Goal: Use online tool/utility: Utilize a website feature to perform a specific function

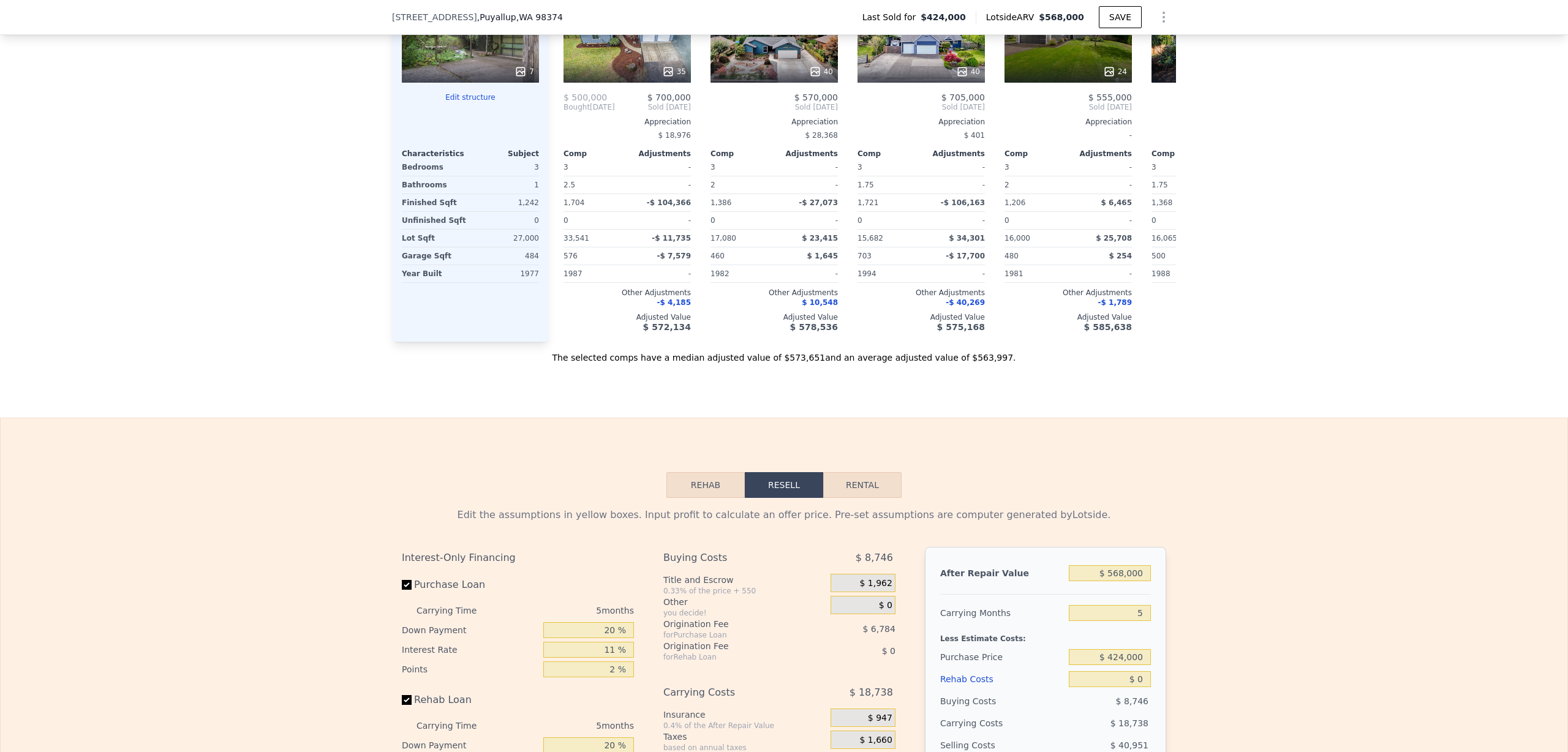
scroll to position [1749, 0]
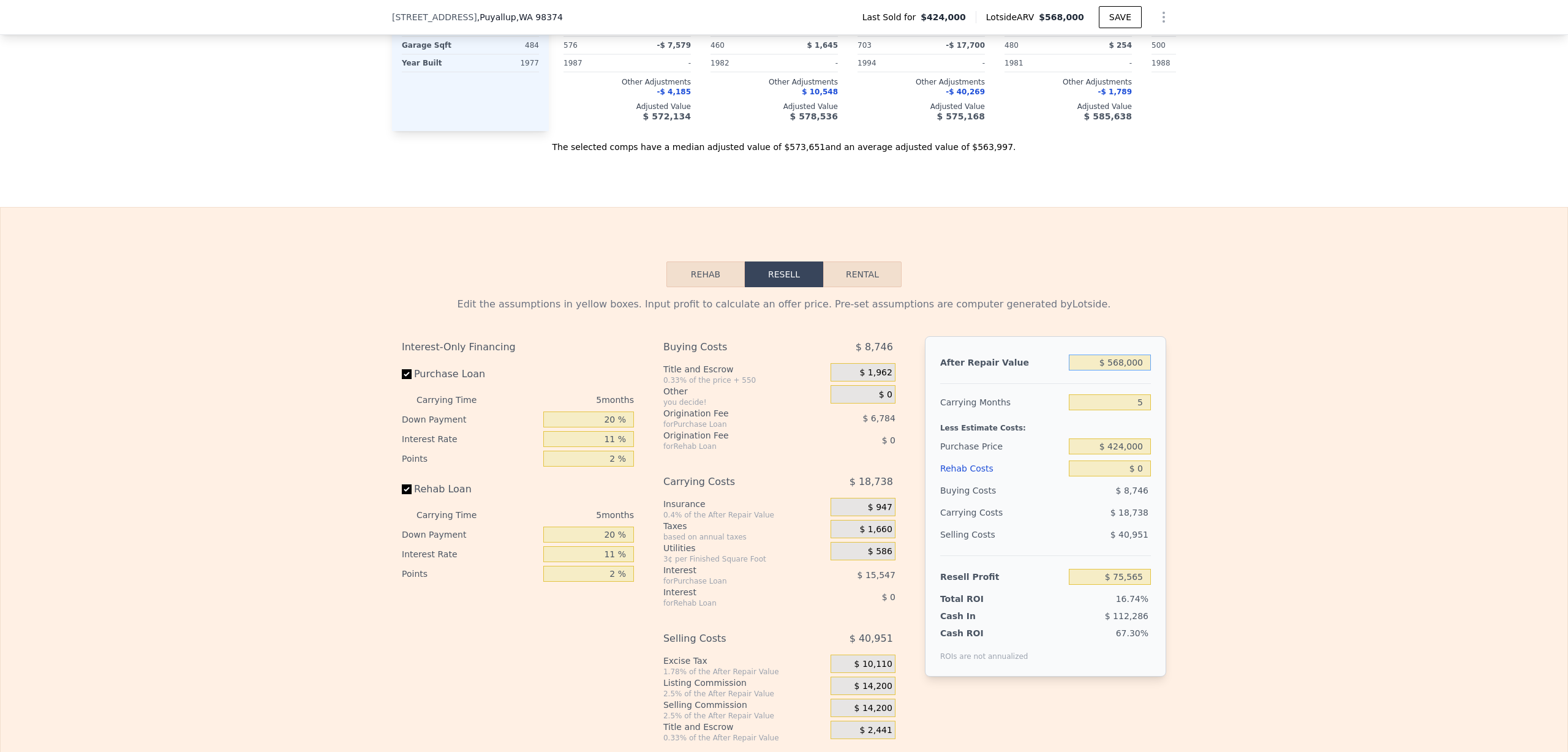
drag, startPoint x: 1117, startPoint y: 379, endPoint x: 1158, endPoint y: 358, distance: 46.1
click at [1116, 371] on input "$ 568,000" at bounding box center [1110, 362] width 82 height 16
type input "$ 50,000"
type input "-$ 404,727"
type input "$ 500,000"
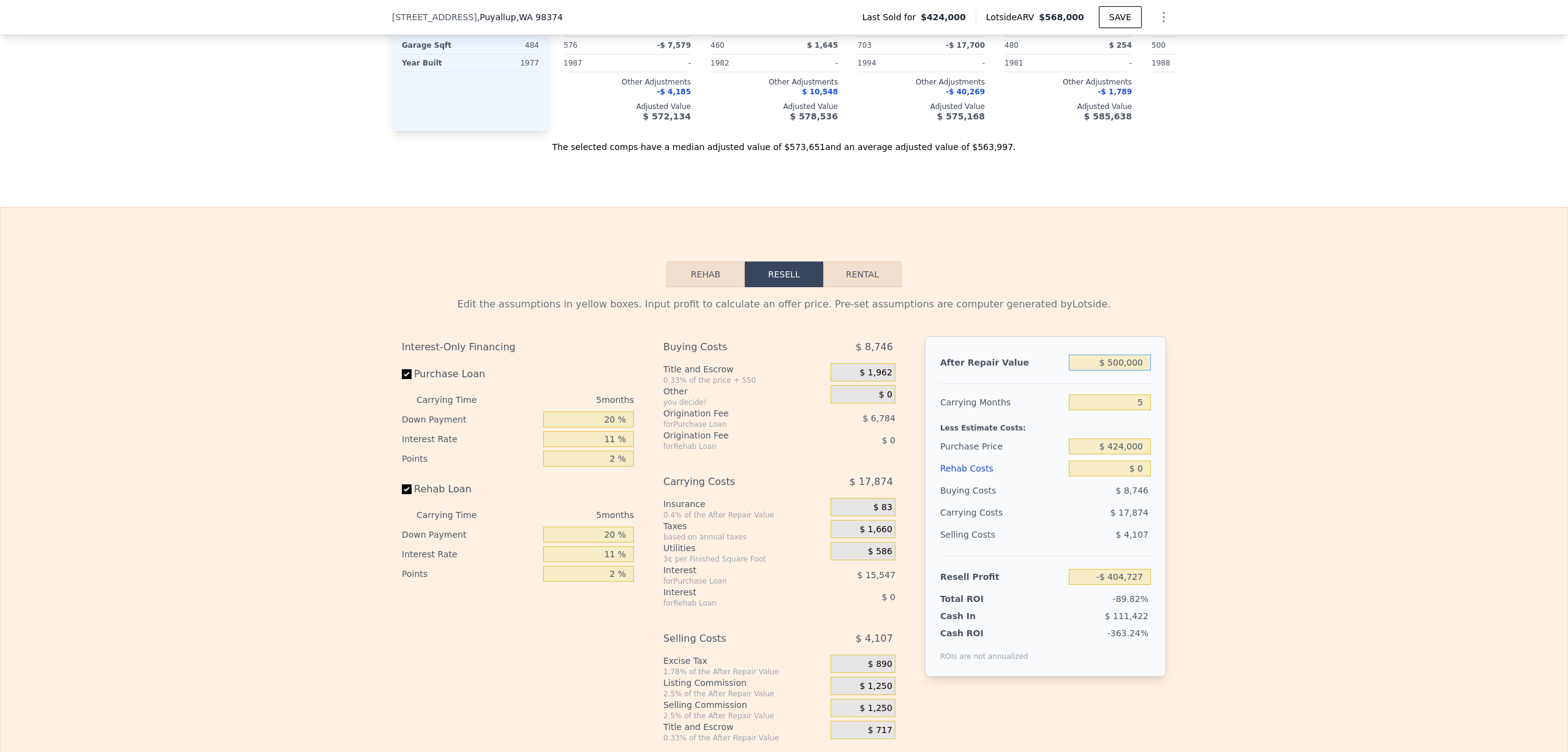
type input "$ 12,515"
type input "$ 500,000"
click at [1131, 410] on input "5" at bounding box center [1110, 402] width 82 height 16
type input "6"
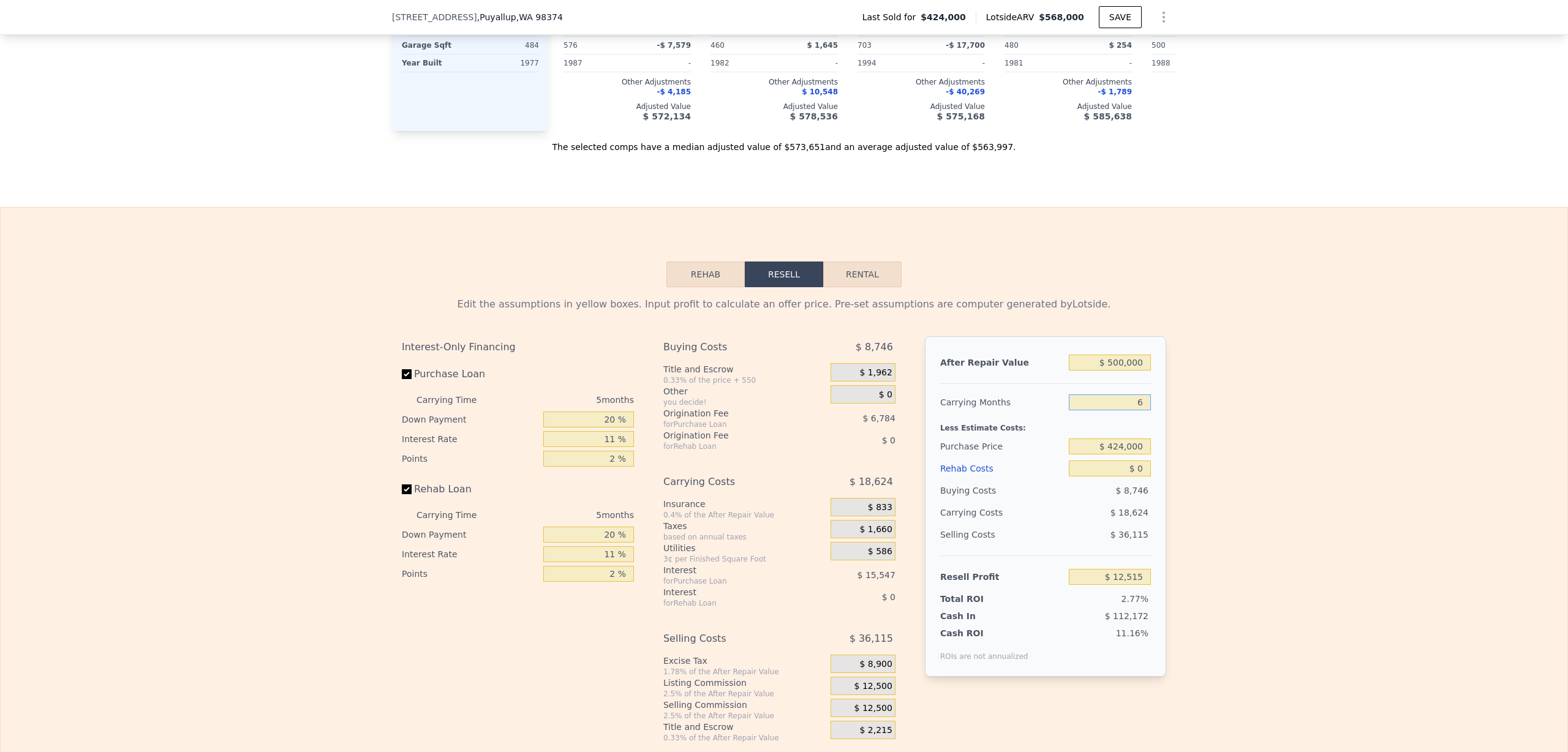
type input "$ 8,788"
type input "6"
click at [1117, 454] on input "$ 424,000" at bounding box center [1110, 446] width 82 height 16
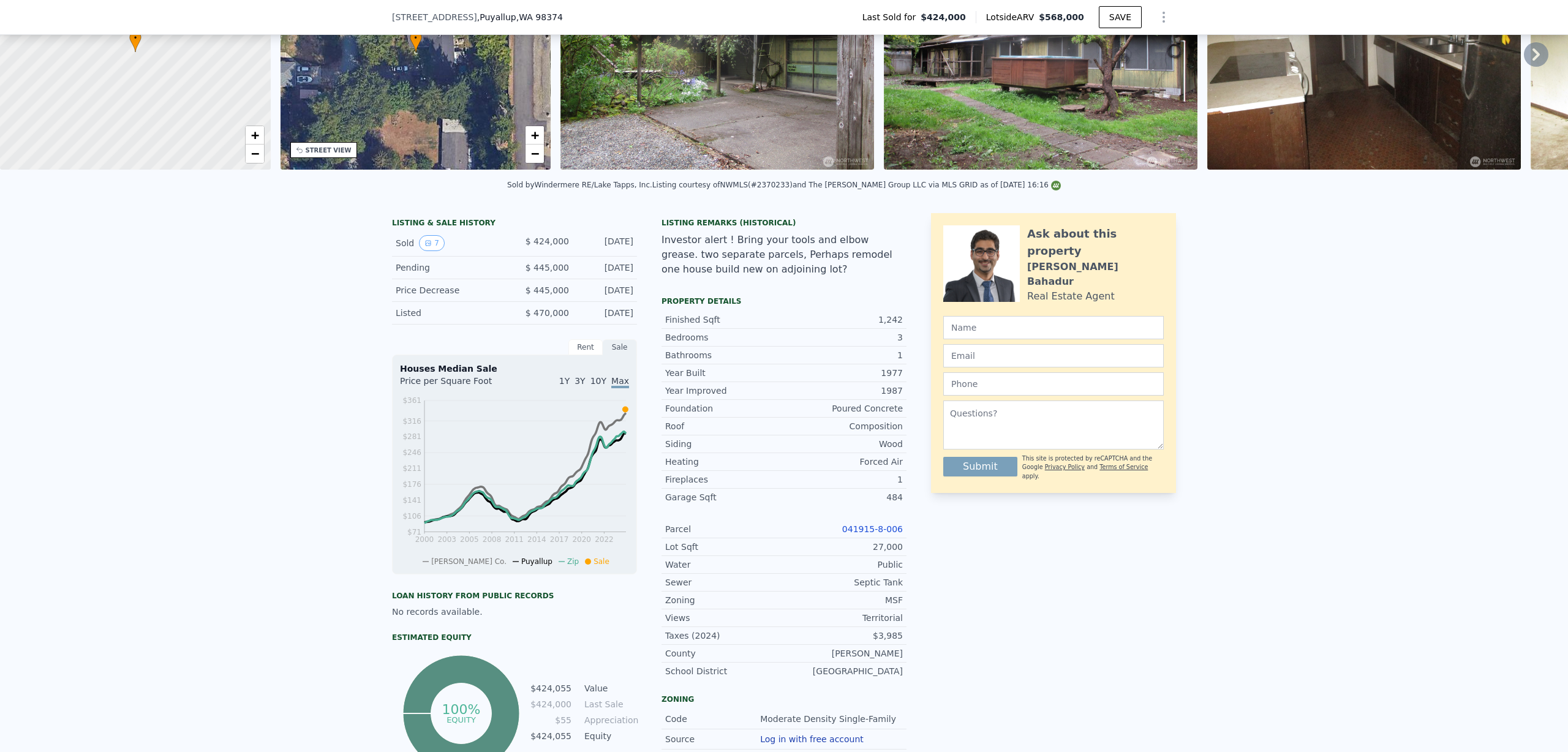
scroll to position [4, 0]
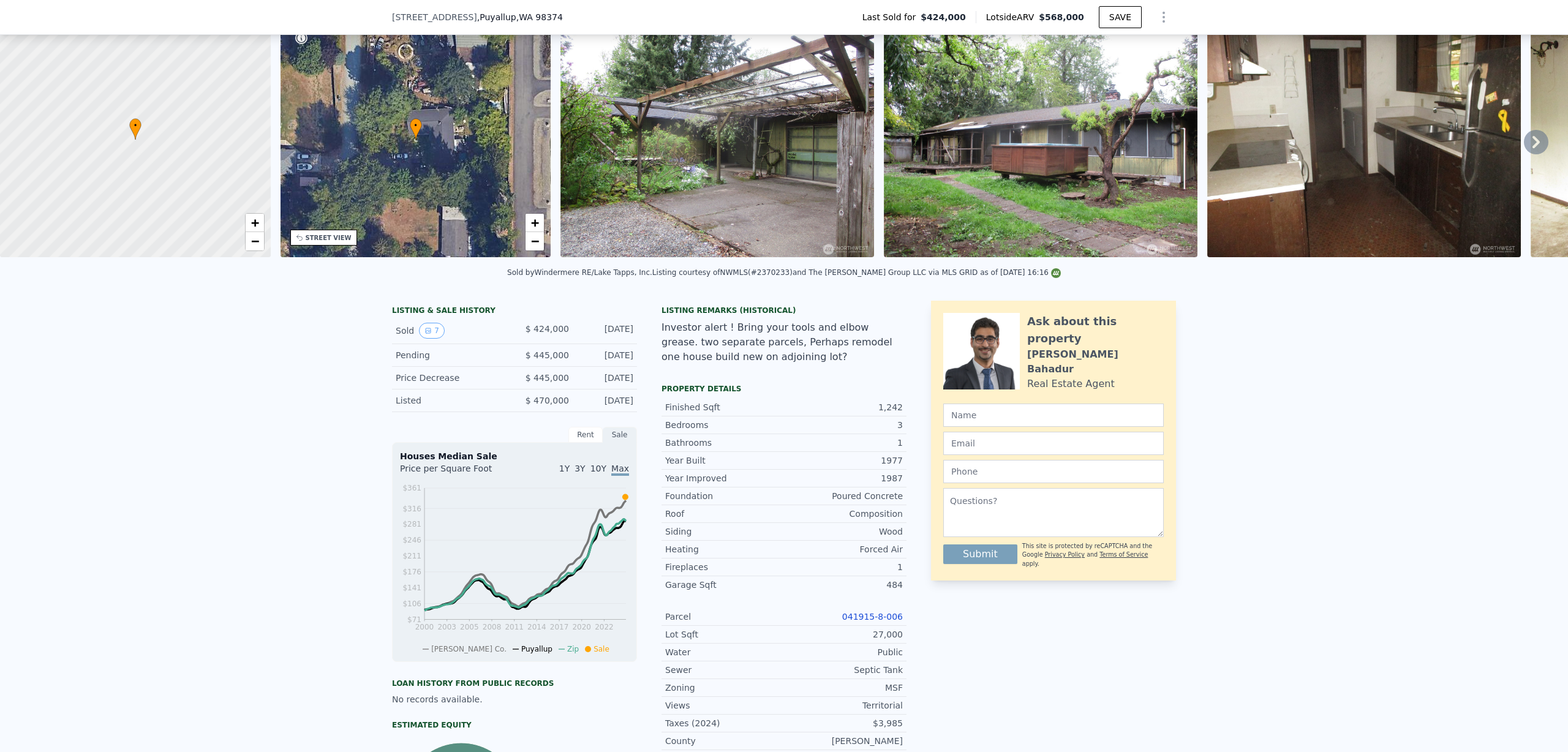
type input "$ 424,000"
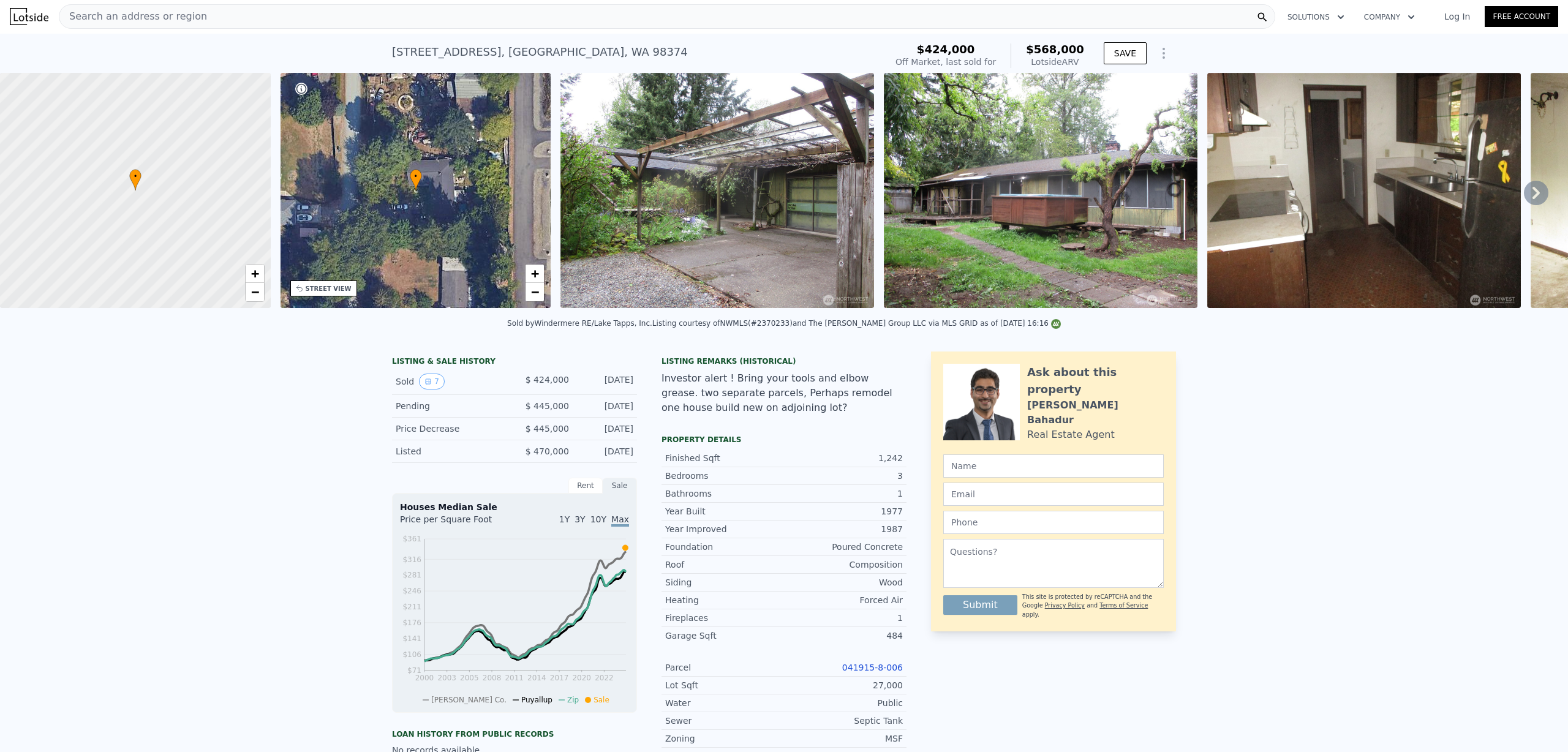
scroll to position [0, 0]
type input "$ 568,000"
type input "5"
type input "$ 75,565"
click at [111, 18] on span "Search an address or region" at bounding box center [133, 17] width 148 height 15
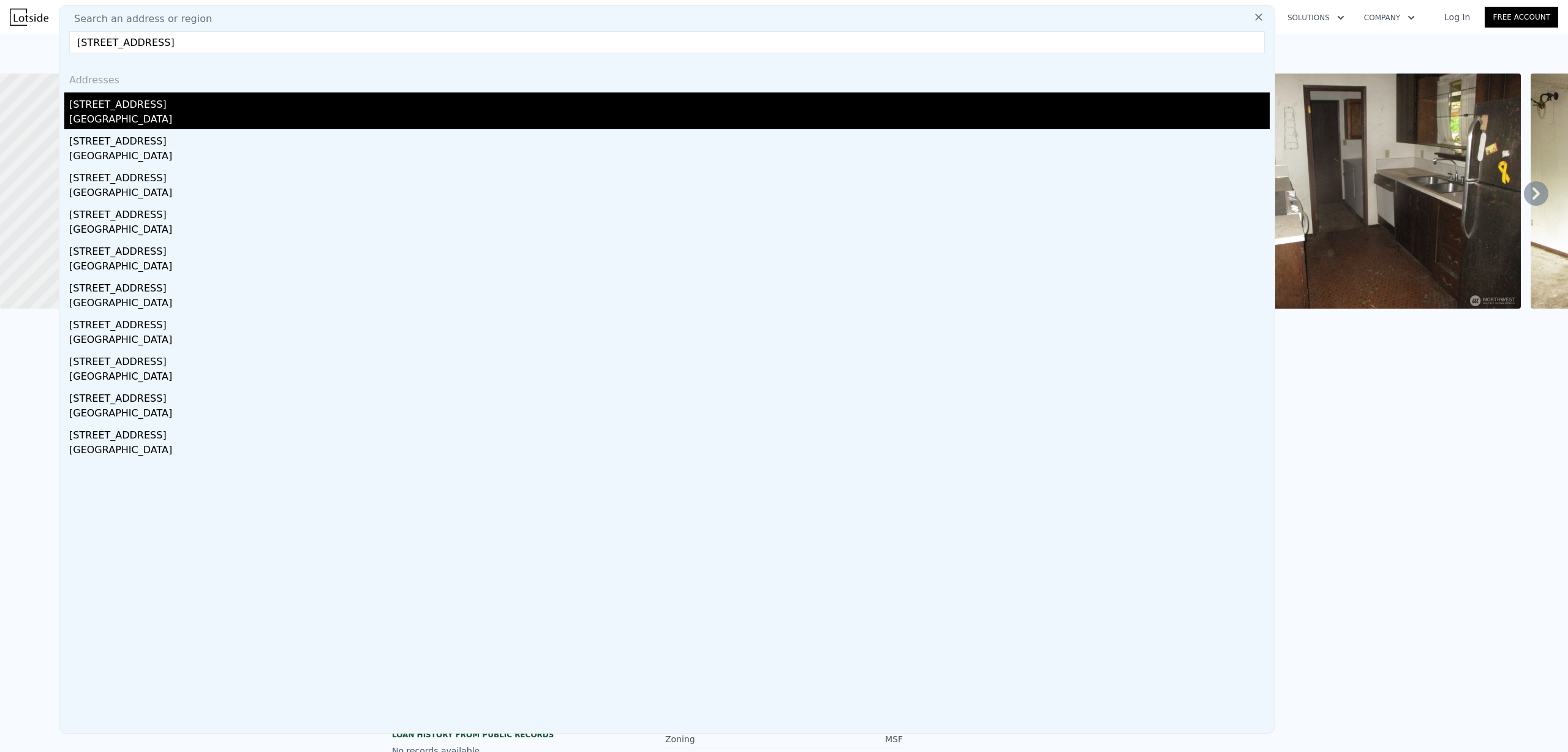
type input "[STREET_ADDRESS]"
click at [106, 117] on div "[GEOGRAPHIC_DATA]" at bounding box center [669, 121] width 1201 height 17
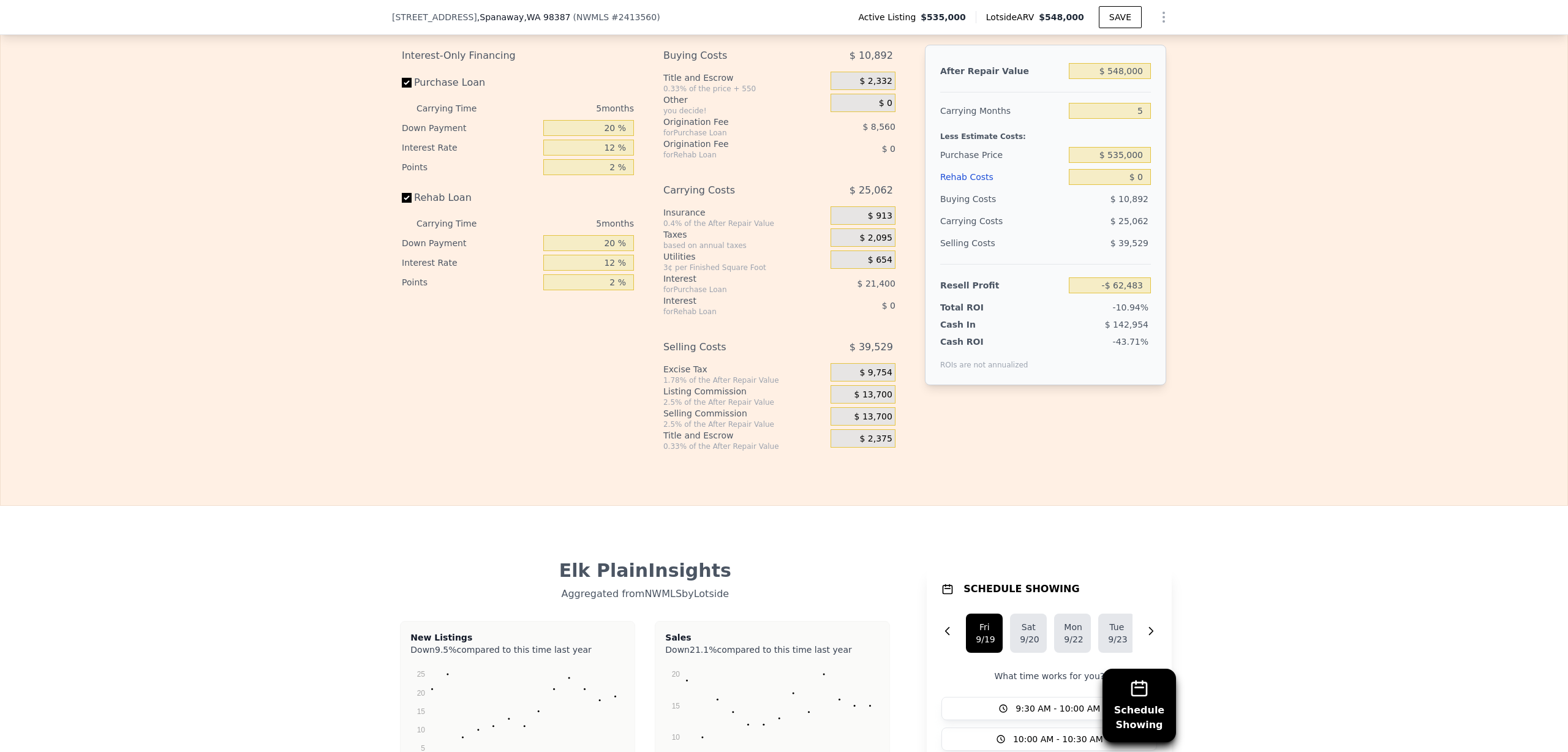
scroll to position [1913, 0]
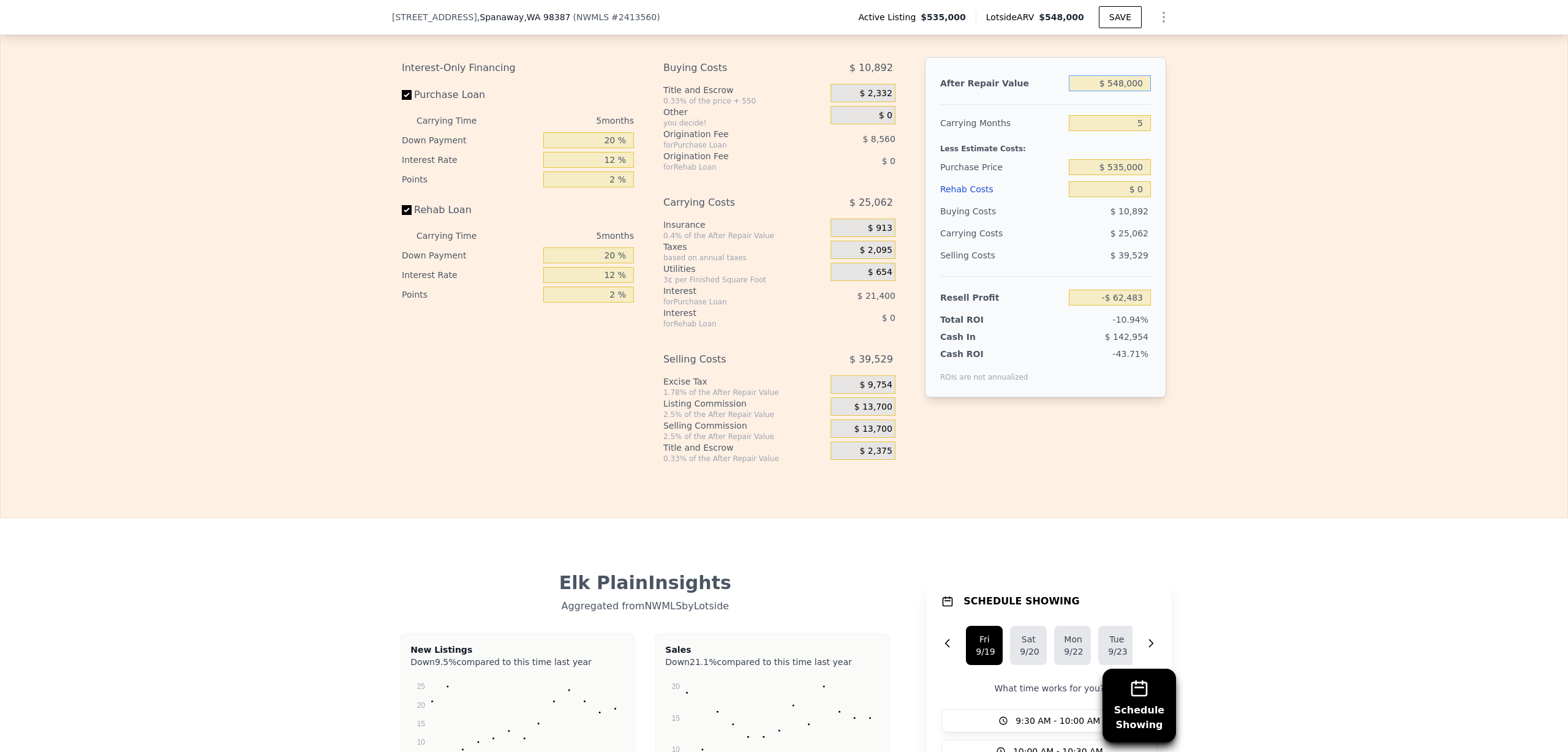
click at [1116, 91] on input "$ 548,000" at bounding box center [1110, 83] width 82 height 16
type input "$ 58,000"
type input "-$ 516,813"
type input "$ 508,000"
type input "-$ 99,572"
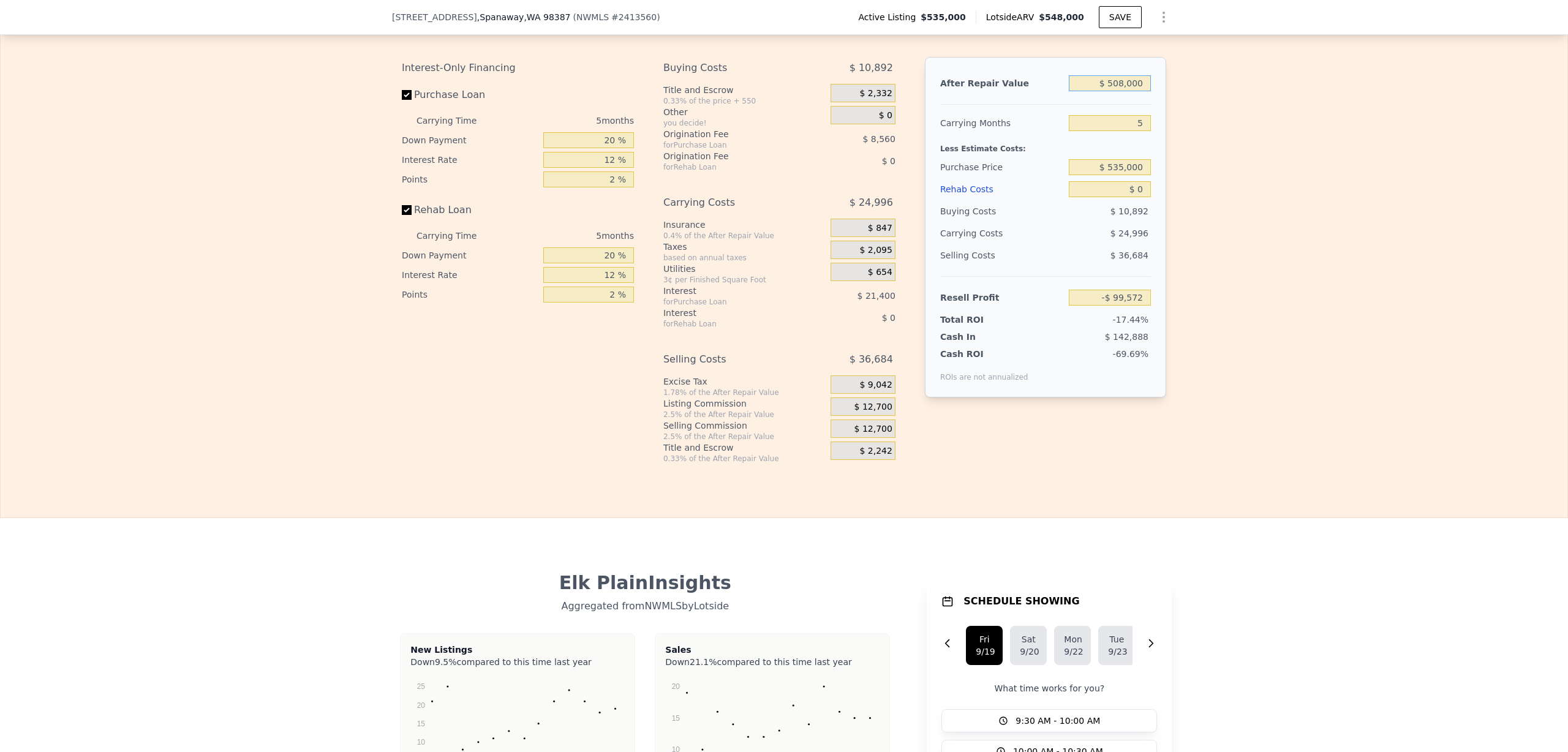
type input "$ 508,000"
click at [1116, 175] on input "$ 535,000" at bounding box center [1110, 167] width 82 height 16
type input "$ 375,000"
click at [1209, 213] on div "Edit the assumptions in yellow boxes. Input profit to calculate an offer price.…" at bounding box center [784, 236] width 1567 height 456
type input "$ 69,921"
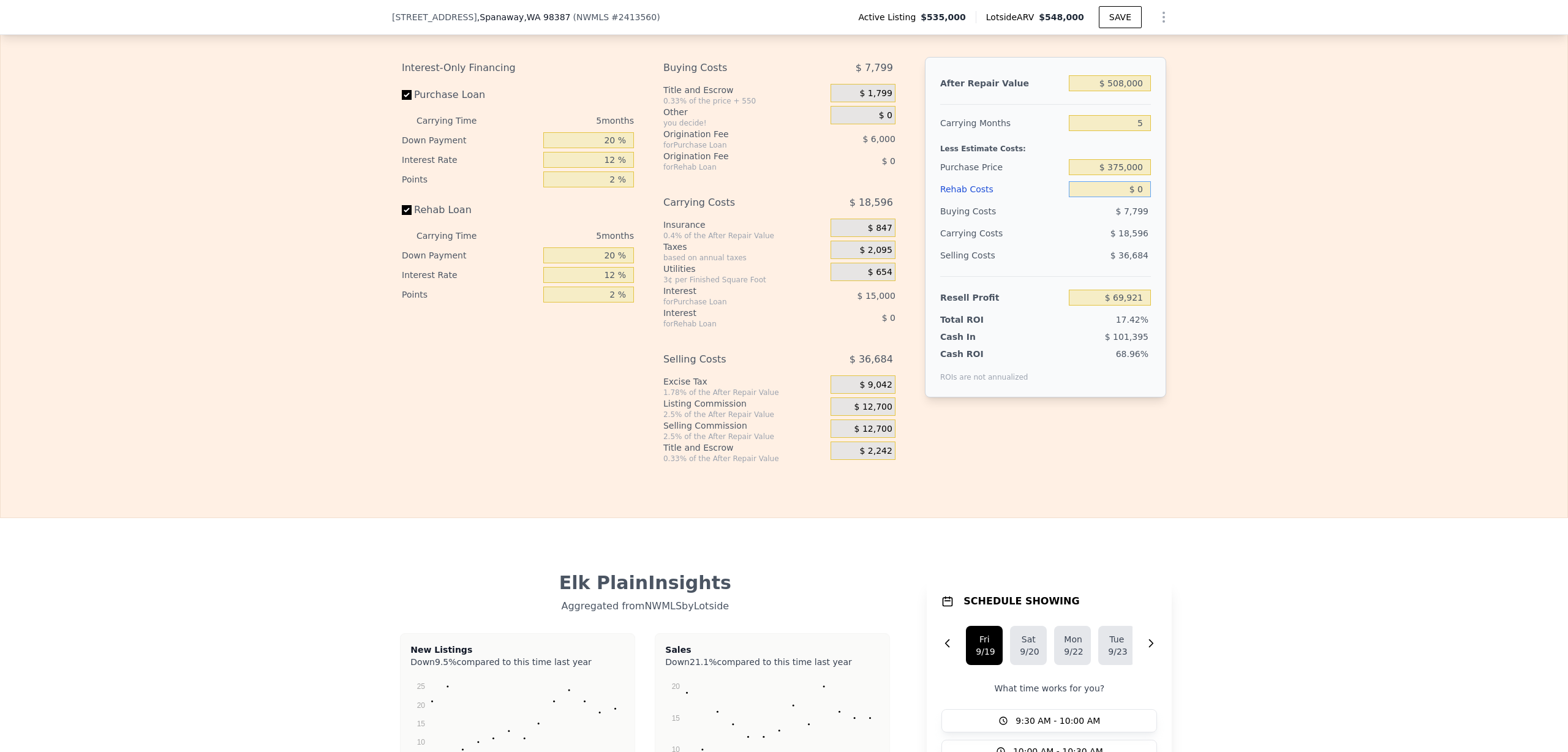
click at [1135, 197] on input "$ 0" at bounding box center [1110, 189] width 82 height 16
type input "$ 5"
type input "$ 69,916"
type input "$ 50"
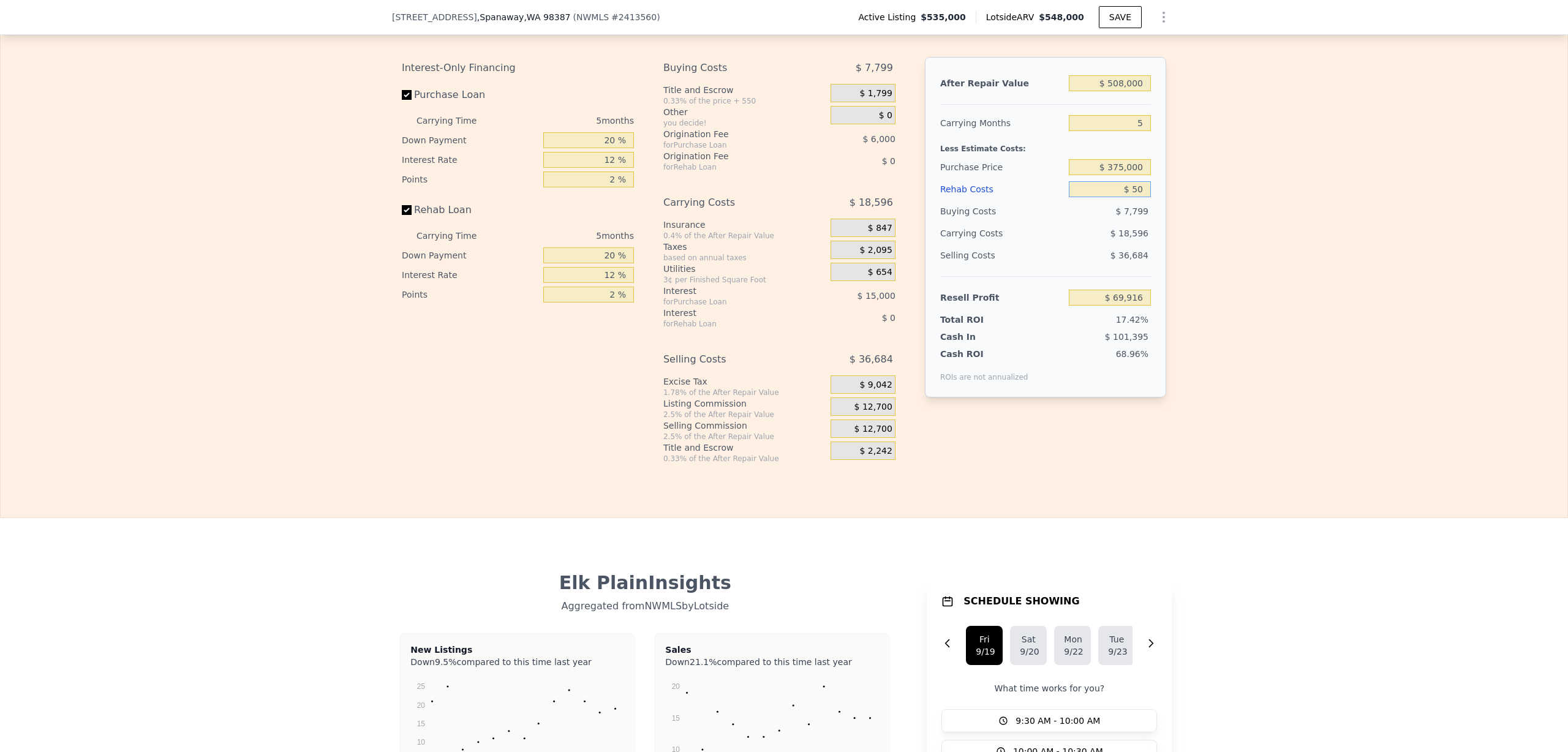
type input "$ 69,870"
type input "$ 500"
type input "$ 69,393"
type input "$ 5,000"
type input "$ 64,641"
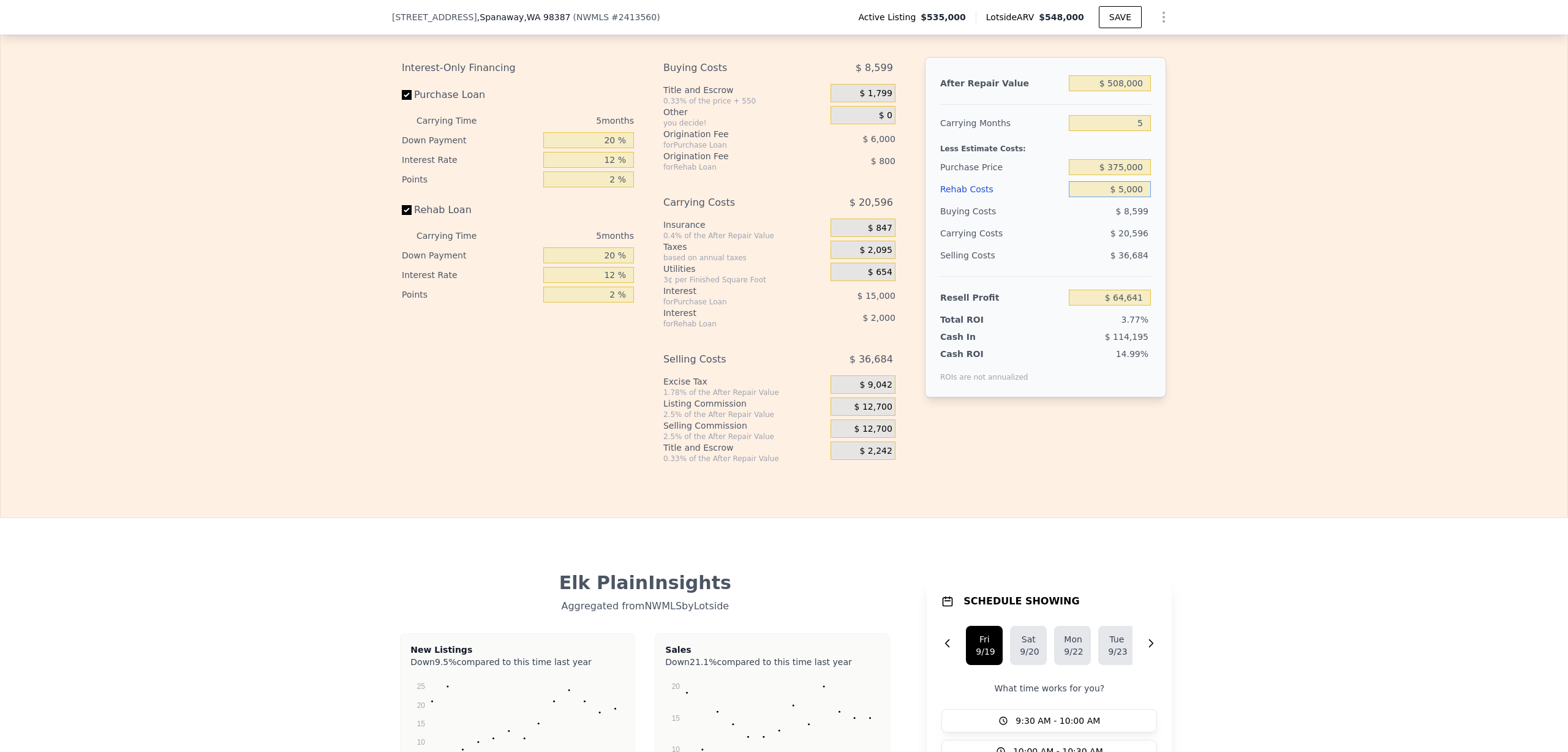
type input "$ 50,000"
type input "$ 17,121"
type input "$ 50,000"
click at [1249, 261] on div "Edit the assumptions in yellow boxes. Input profit to calculate an offer price.…" at bounding box center [784, 236] width 1567 height 456
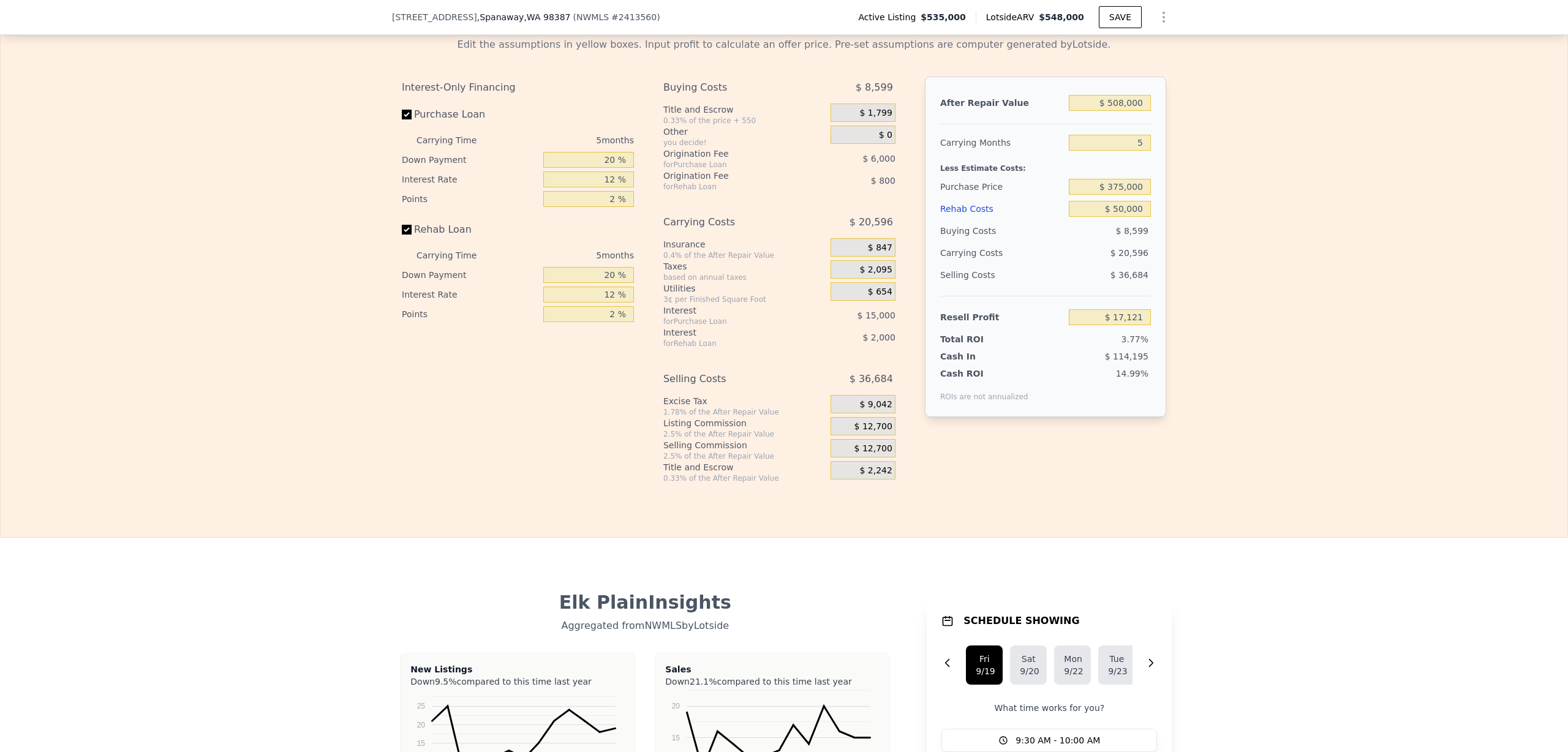
scroll to position [1883, 0]
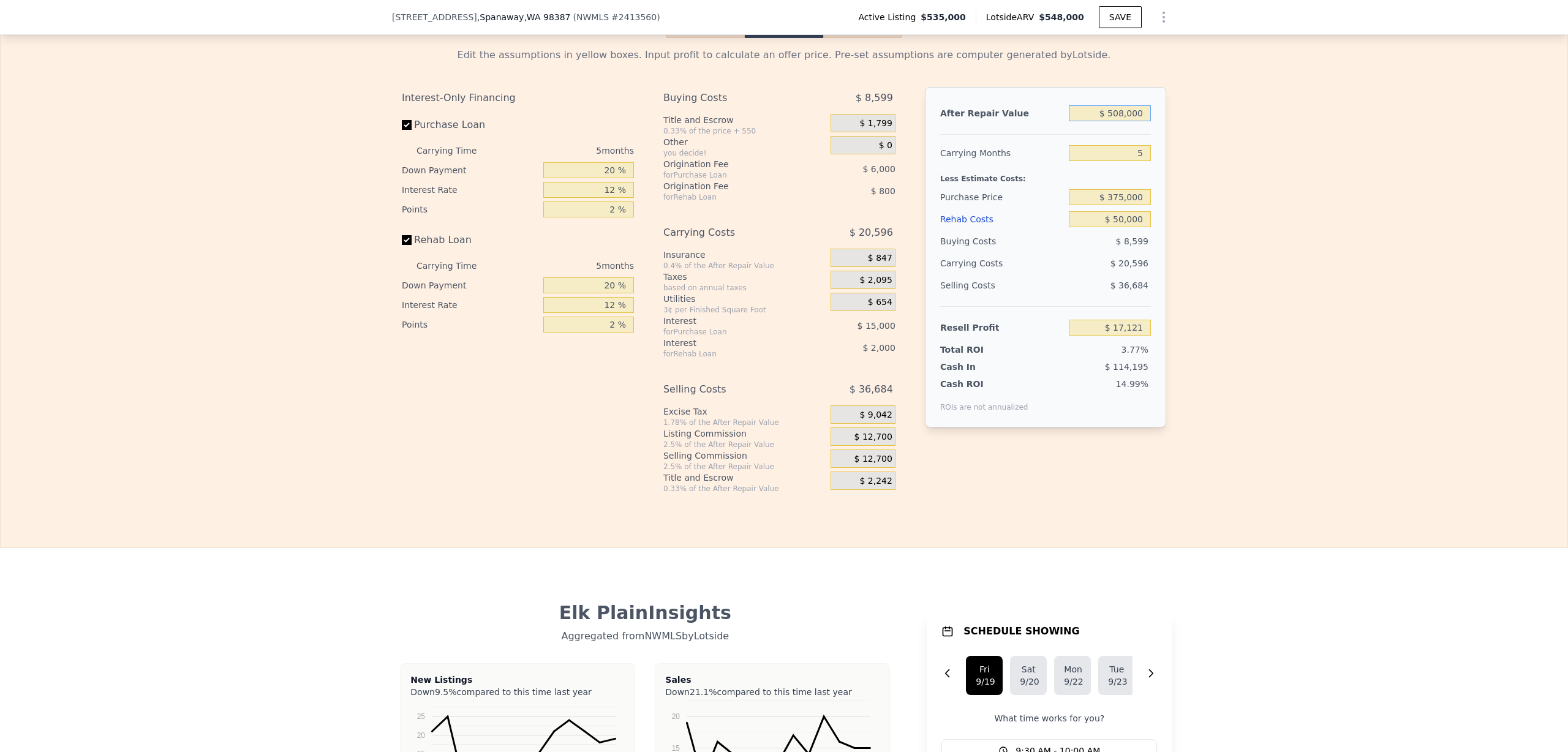
click at [1120, 121] on input "$ 508,000" at bounding box center [1110, 113] width 82 height 16
type input "$ 50,000"
type input "-$ 407,538"
type input "$ 500,000"
type input "$ 9,704"
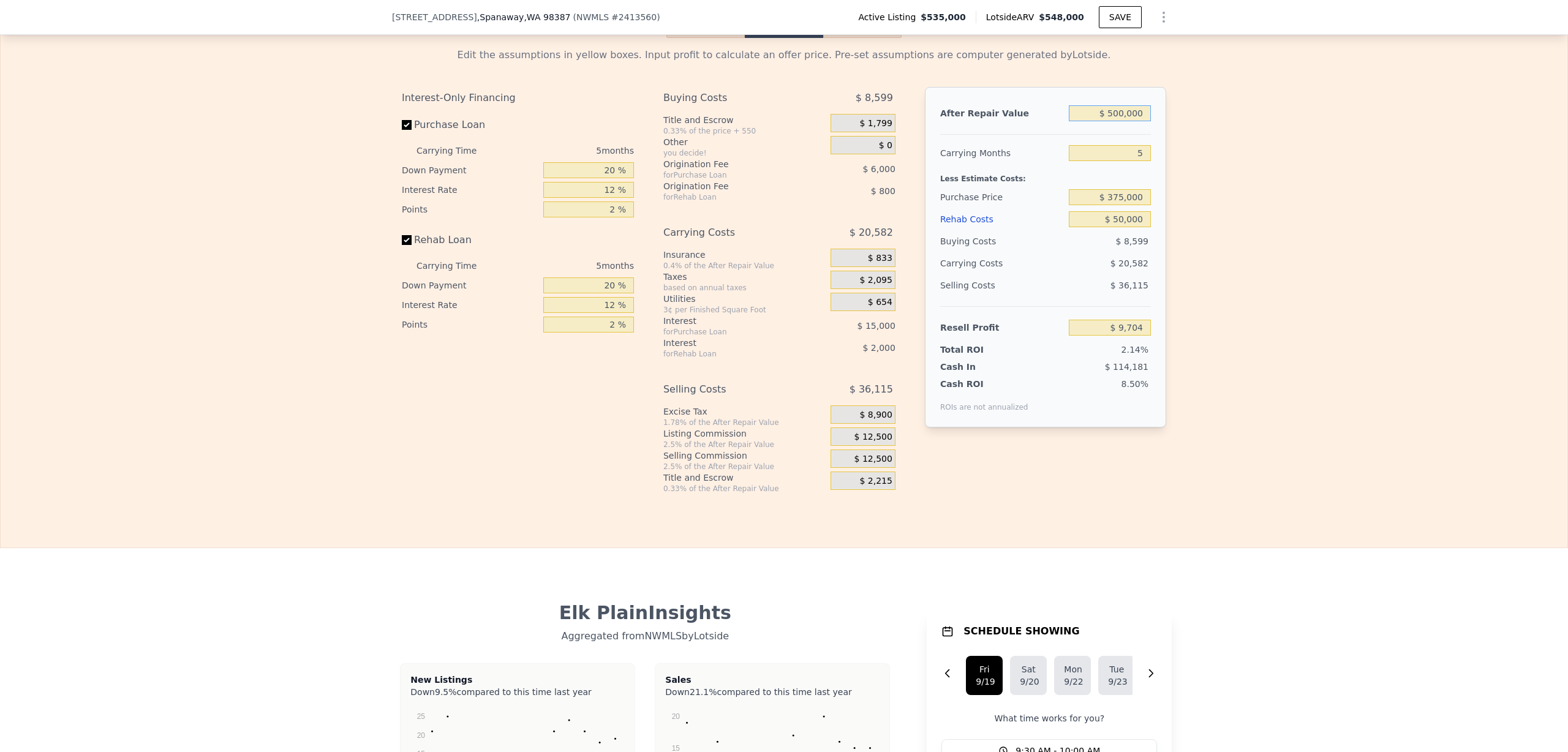
type input "$ 500,000"
click at [1221, 232] on div "Edit the assumptions in yellow boxes. Input profit to calculate an offer price.…" at bounding box center [784, 266] width 1567 height 456
click at [1120, 227] on input "$ 50,000" at bounding box center [1110, 219] width 82 height 16
click at [1263, 291] on div "Edit the assumptions in yellow boxes. Input profit to calculate an offer price.…" at bounding box center [784, 266] width 1567 height 456
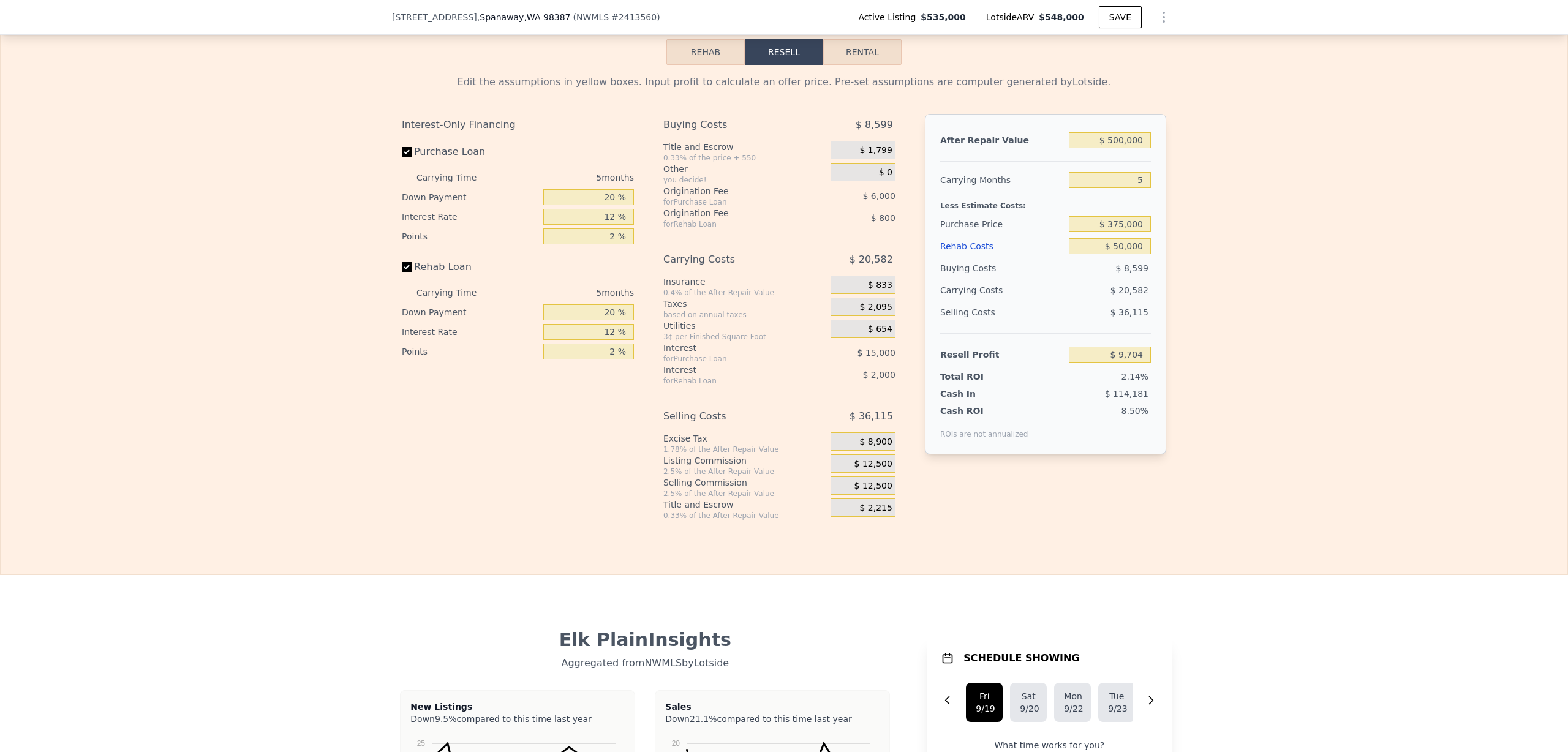
click at [868, 470] on span "$ 12,500" at bounding box center [873, 464] width 38 height 11
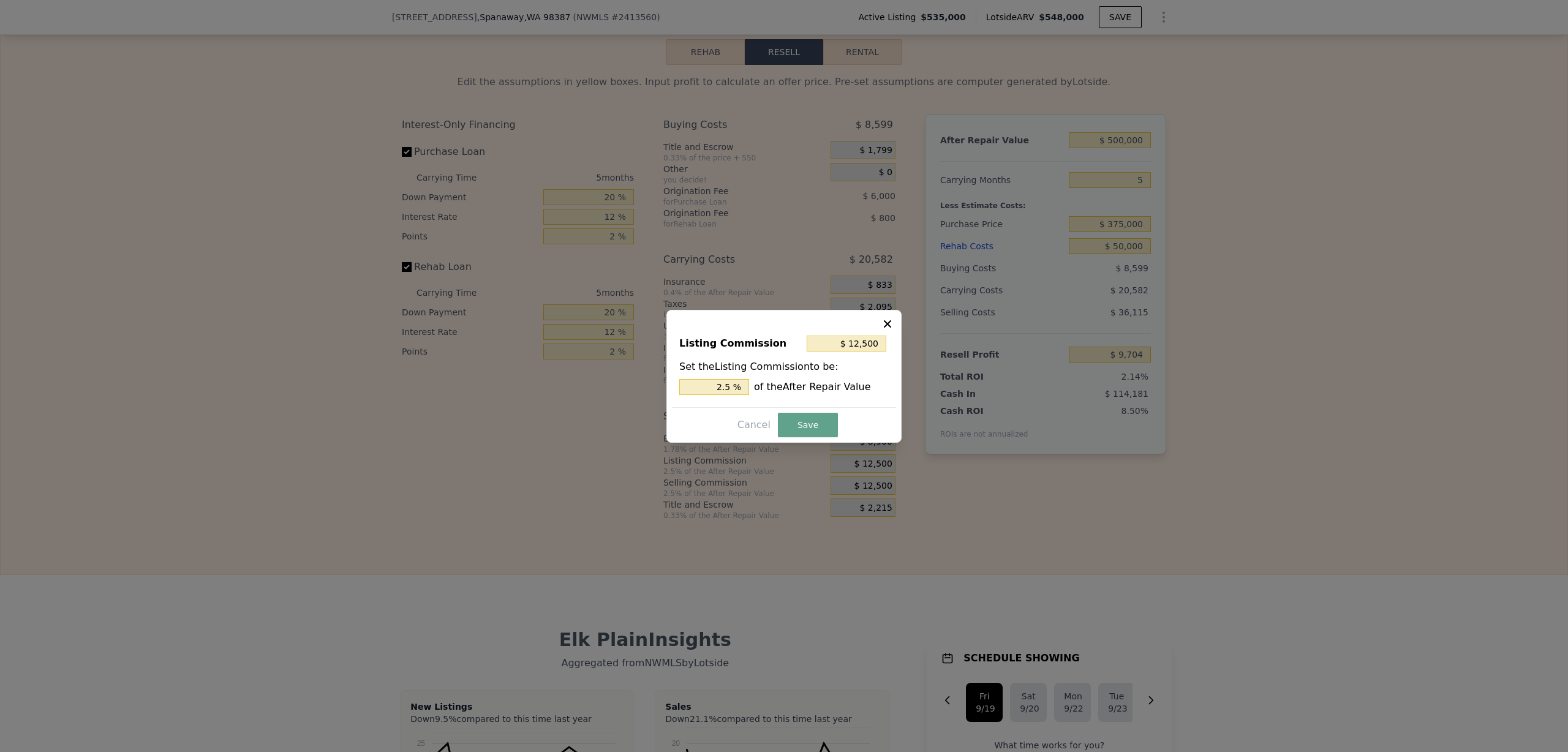
click at [868, 477] on div at bounding box center [784, 376] width 1568 height 752
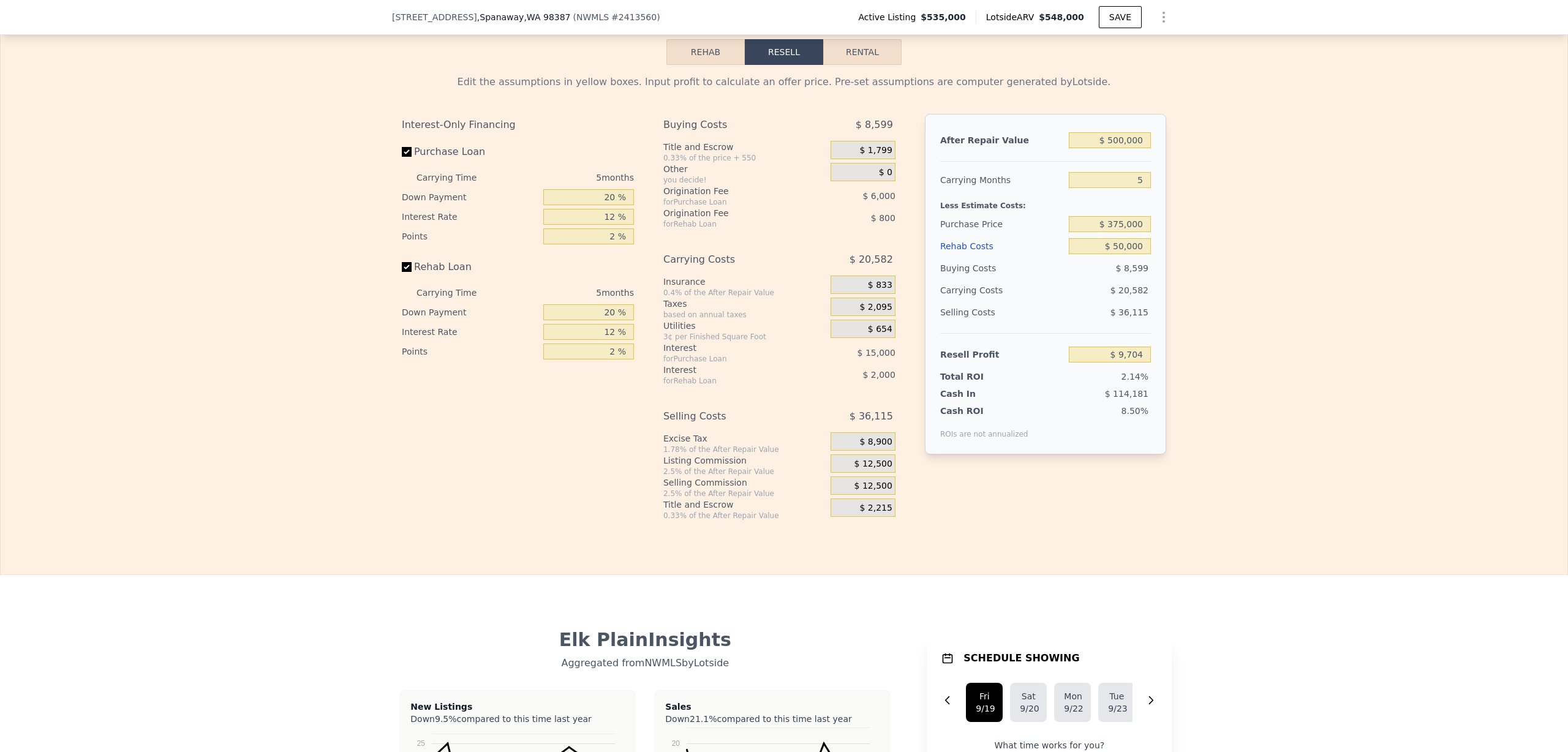
click at [873, 470] on span "$ 12,500" at bounding box center [873, 464] width 38 height 11
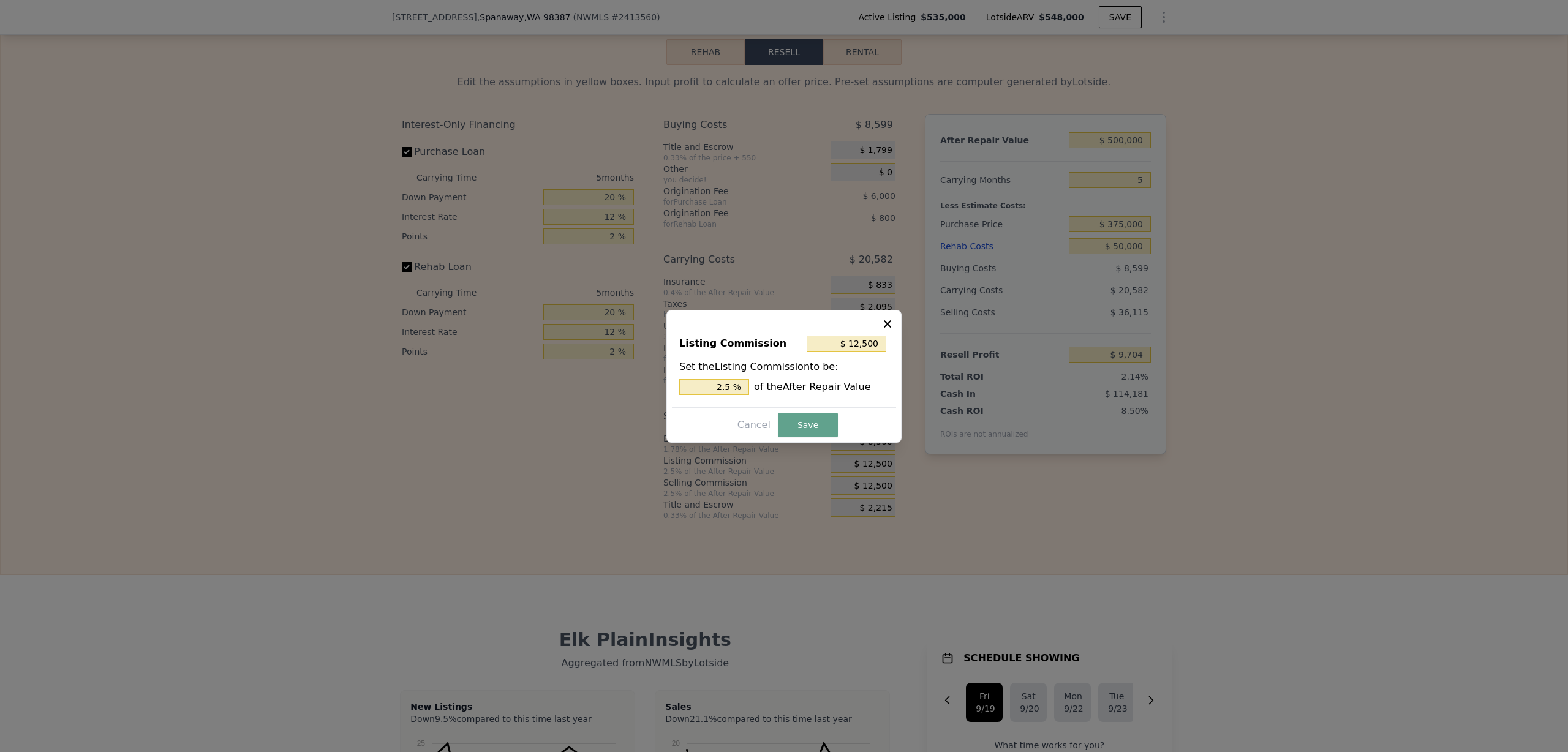
click at [941, 492] on div at bounding box center [784, 376] width 1568 height 752
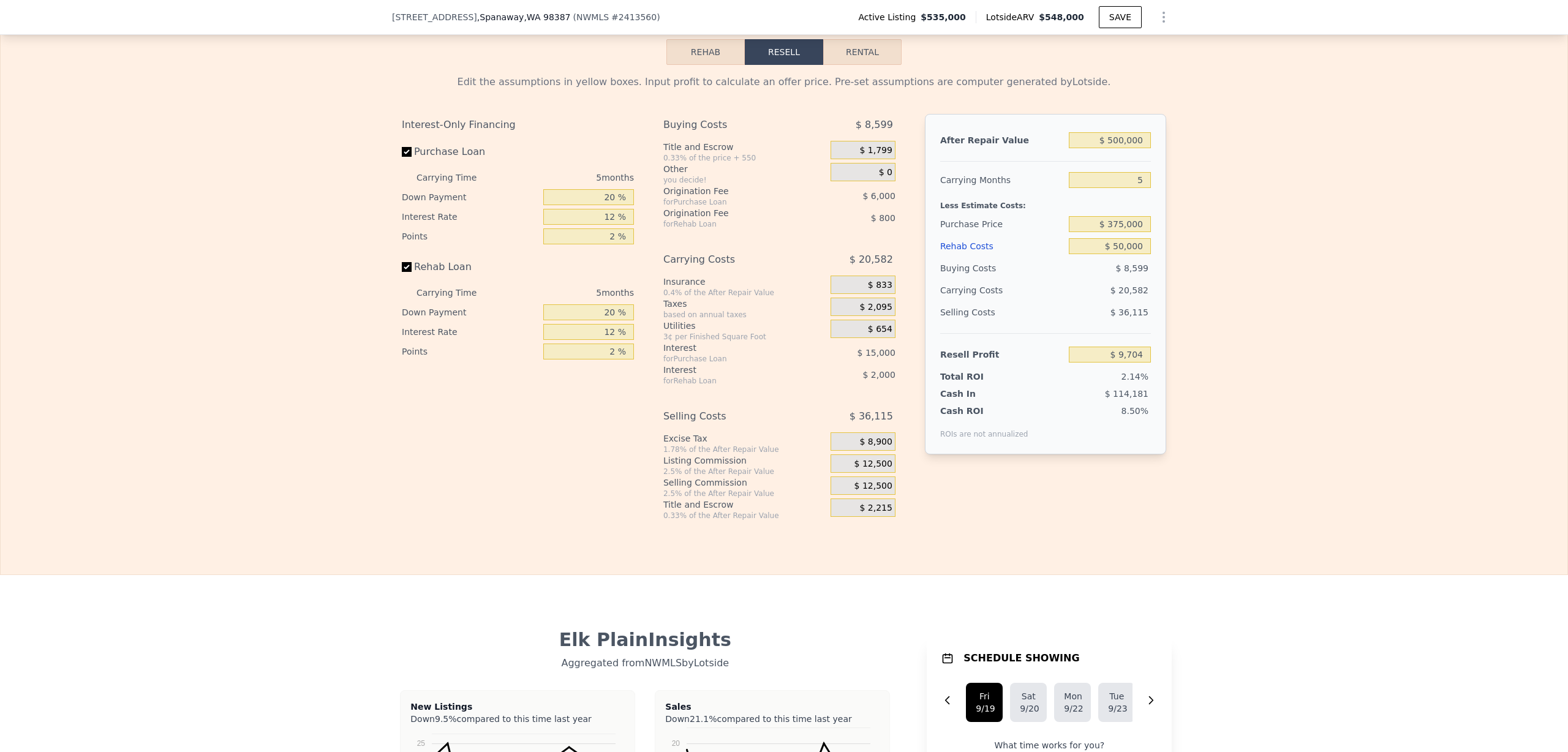
click at [976, 501] on div "After Repair Value $ 500,000 Carrying Months 5 Less Estimate Costs: Purchase Pr…" at bounding box center [1045, 307] width 241 height 387
click at [872, 470] on span "$ 12,500" at bounding box center [873, 464] width 38 height 11
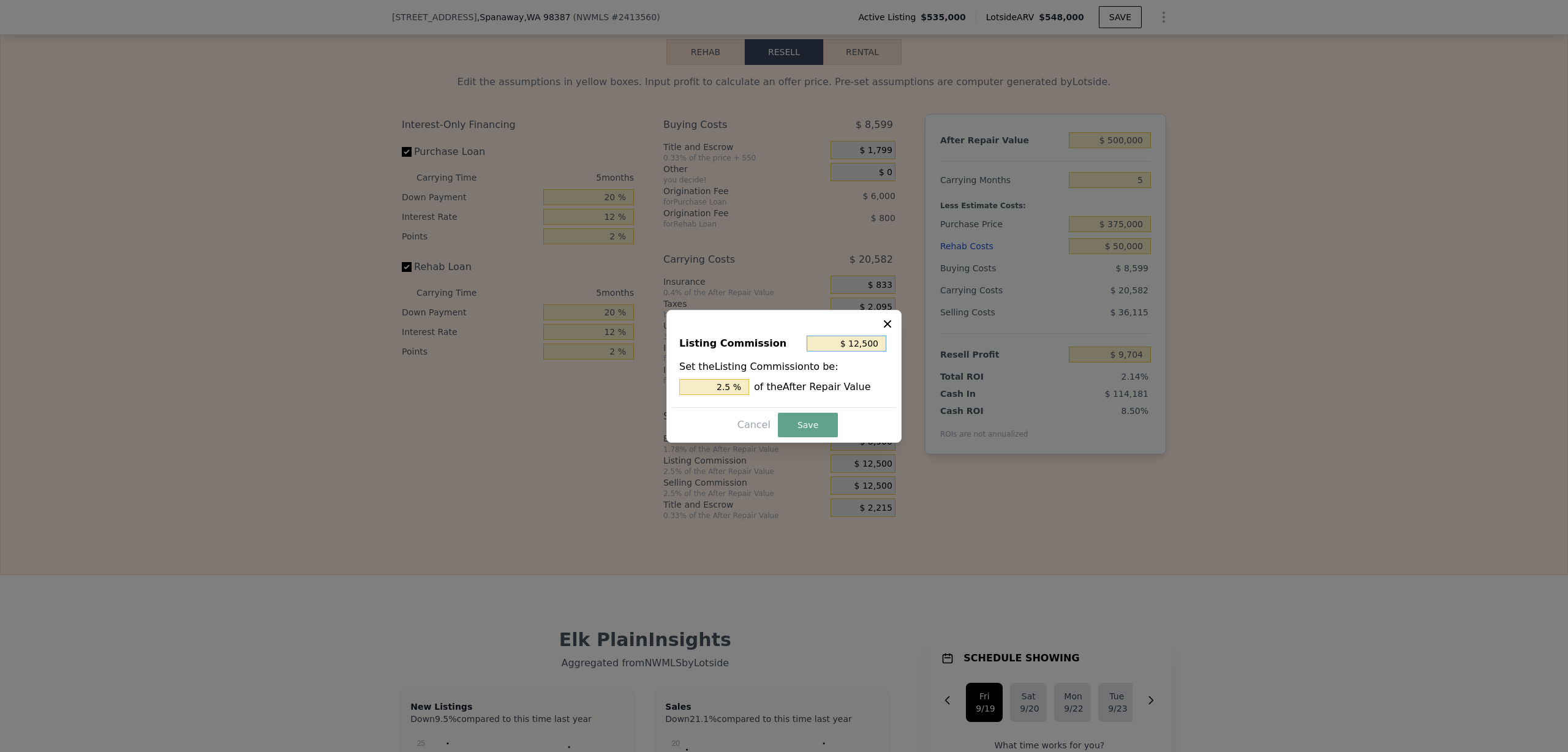
click at [857, 342] on input "$ 12,500" at bounding box center [847, 344] width 79 height 16
type input "$ 7"
type input "0.001 %"
type input "$ 70"
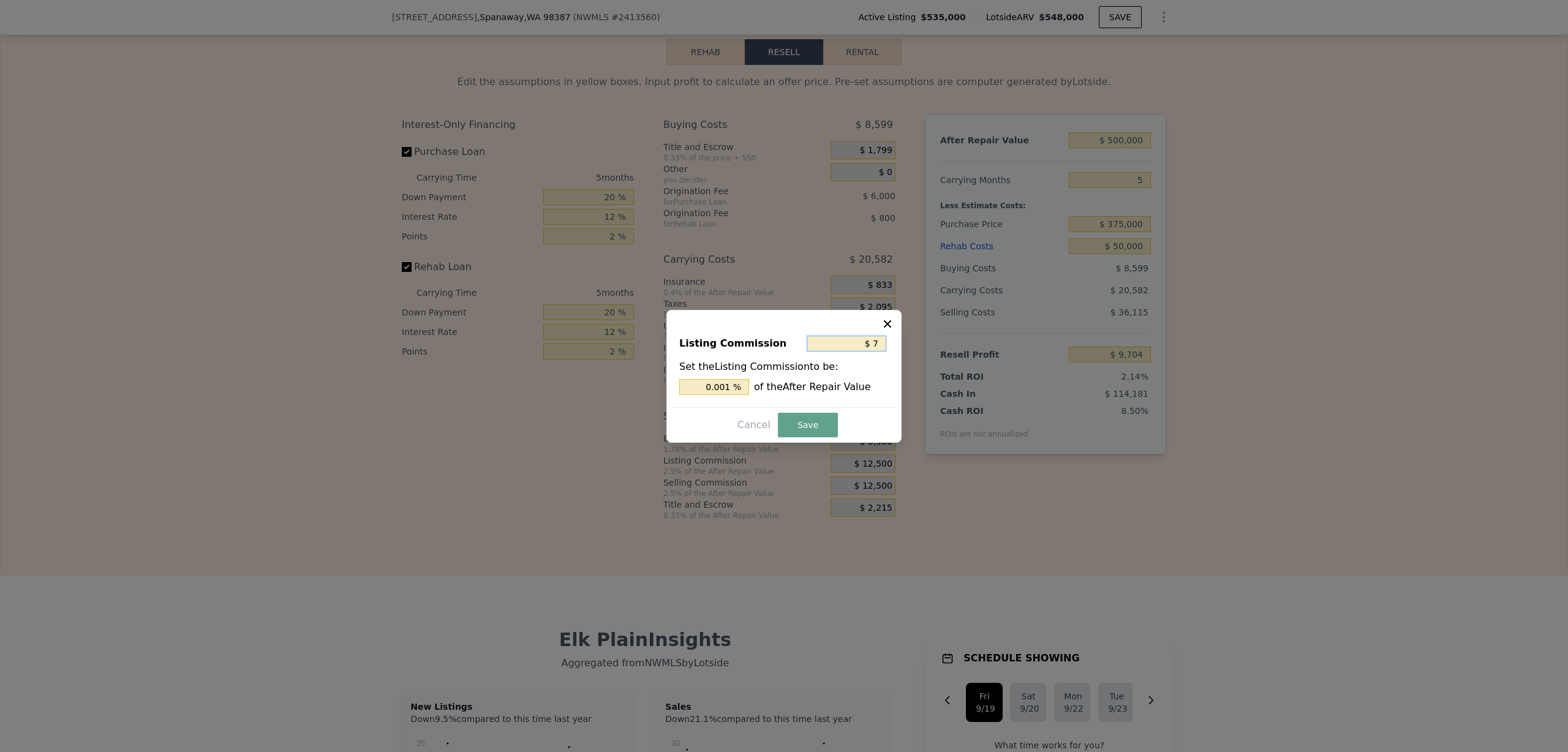
type input "0.014 %"
type input "$ 700"
type input "0.140 %"
type input "$ 7,000"
type input "1.400 %"
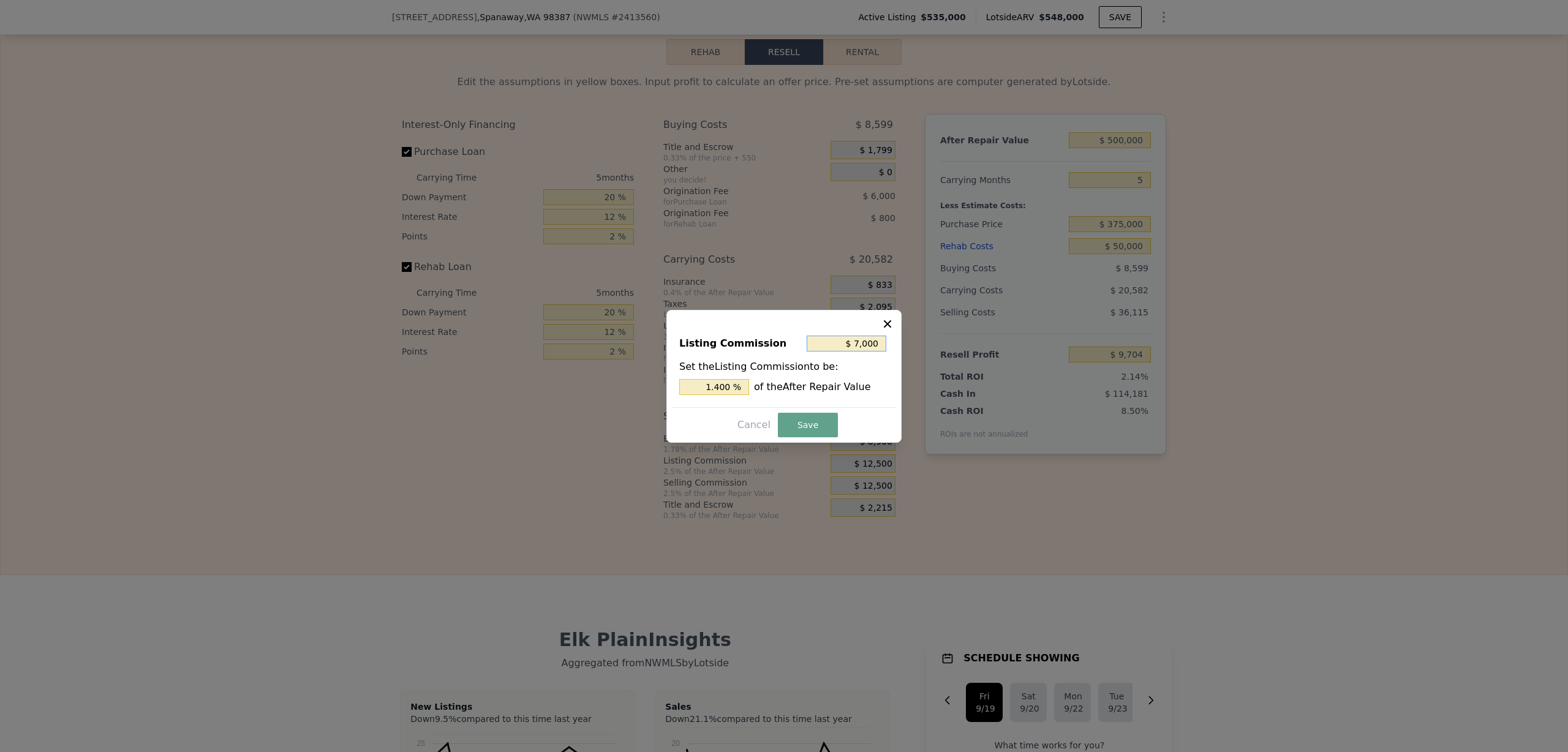
type input "$ 700"
type input "0.140 %"
type input "$ 70"
type input "0.014 %"
type input "$ 7"
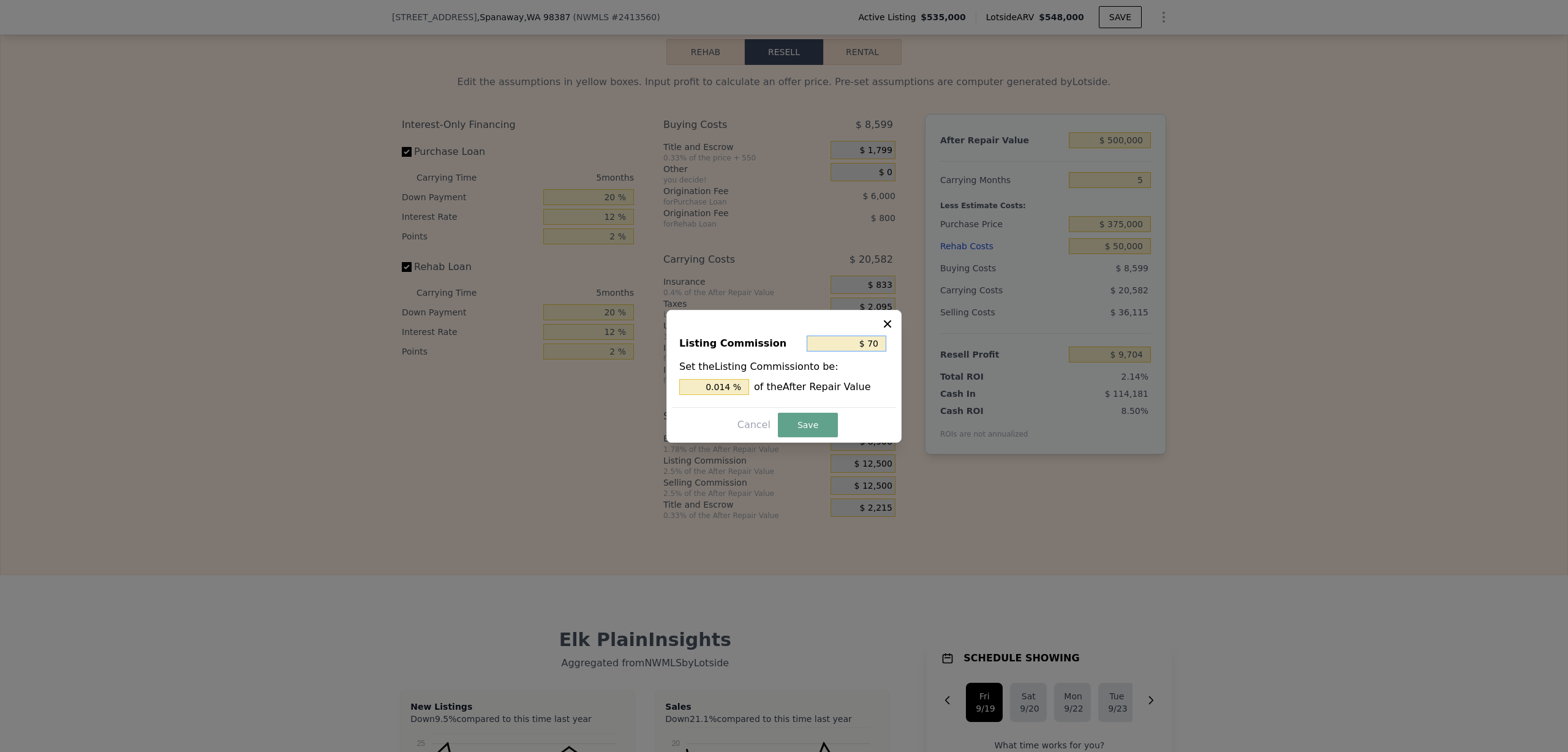
type input "0.001 %"
type input "$ 1"
type input "0.000 %"
type input "$ 10"
type input "0.002 %"
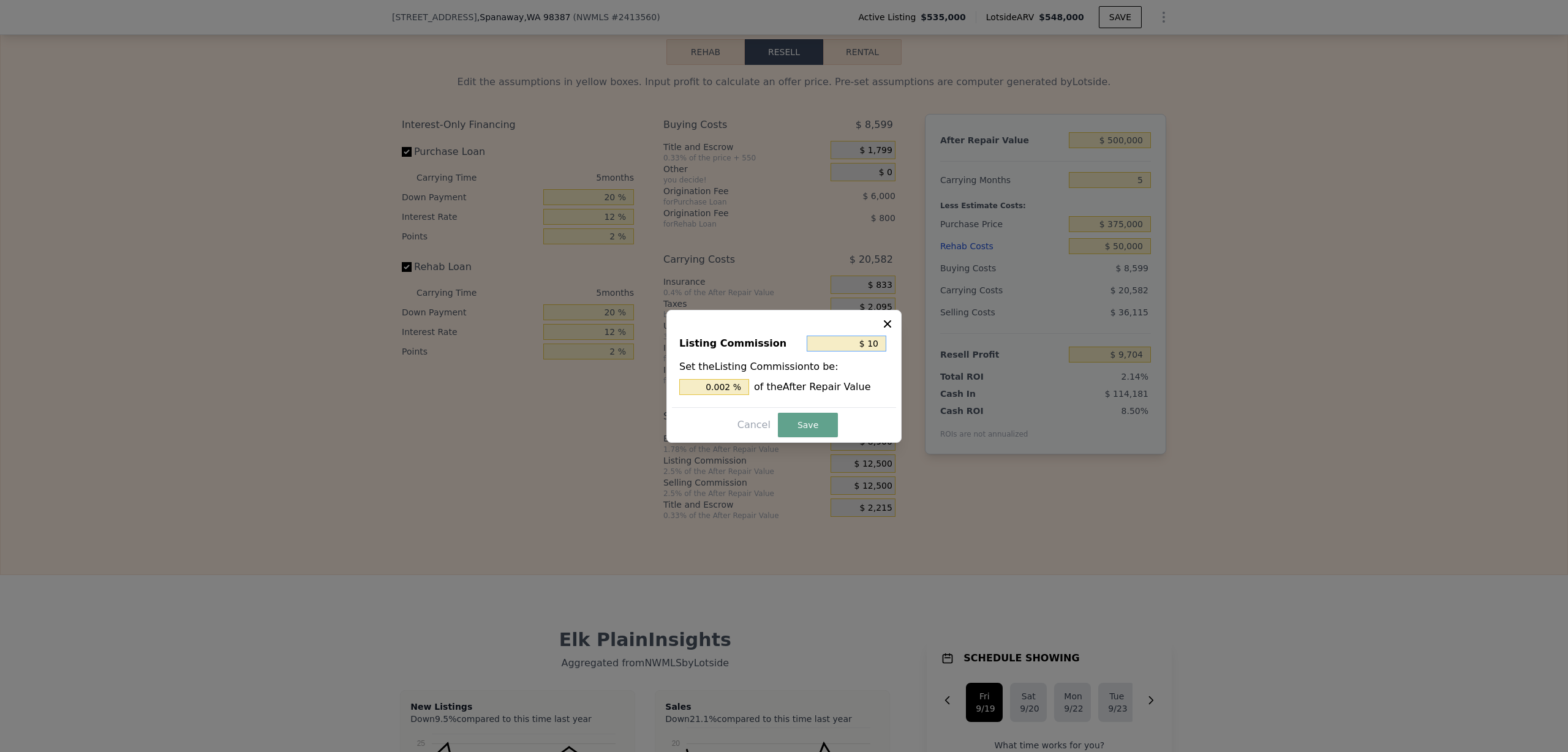
type input "$ 100"
type input "0.02 %"
type input "$ 1,000"
type input "0.2 %"
type input "$ 10,000"
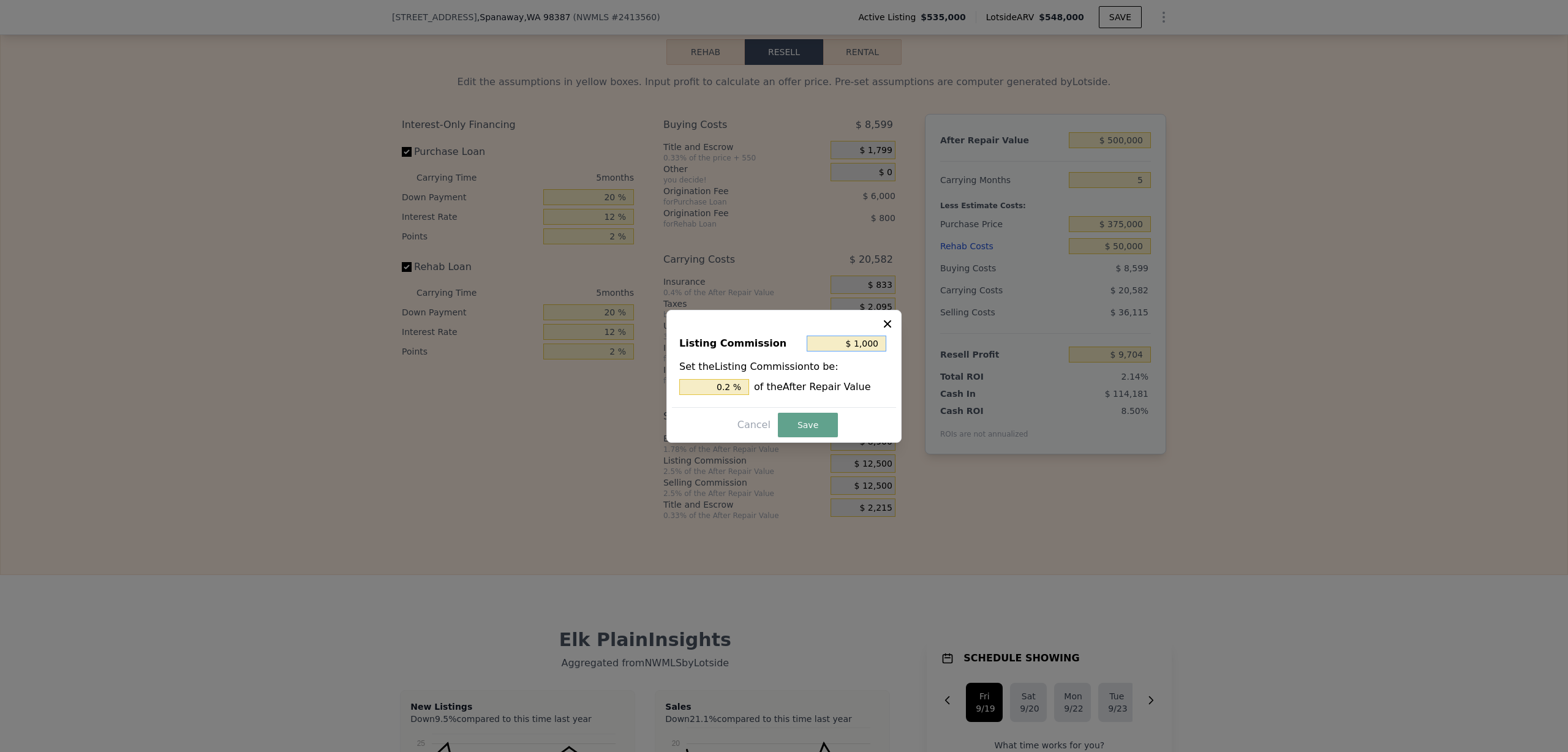
type input "2 %"
type input "$ 10,000"
click at [813, 423] on button "Save" at bounding box center [808, 424] width 60 height 24
type input "$ 12,204"
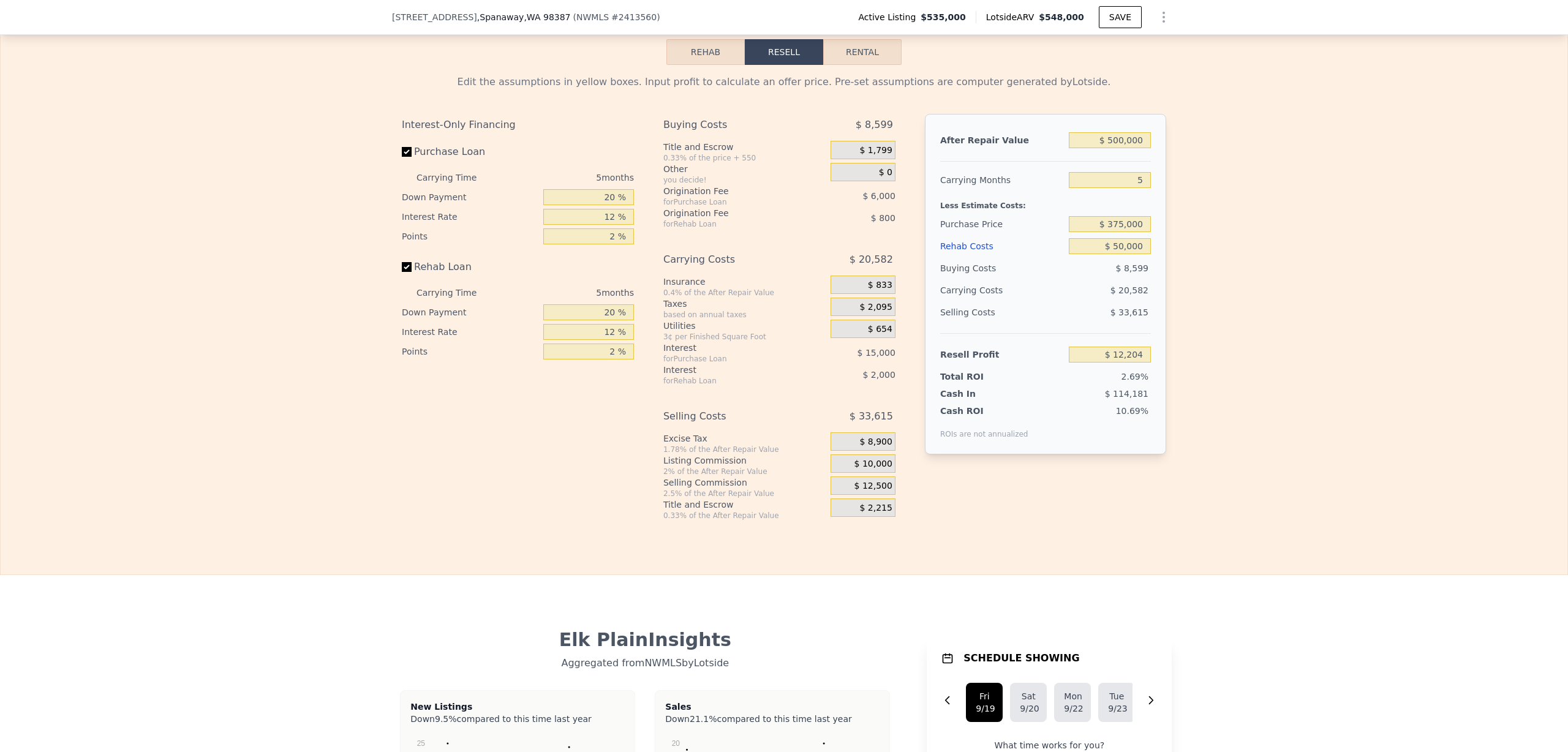
click at [1240, 414] on div "Edit the assumptions in yellow boxes. Input profit to calculate an offer price.…" at bounding box center [784, 293] width 1567 height 456
